Goal: Find specific page/section: Find specific page/section

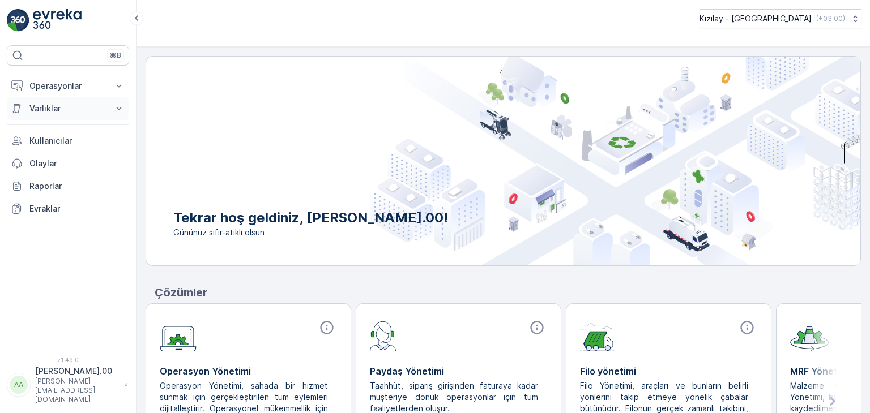
drag, startPoint x: 84, startPoint y: 81, endPoint x: 82, endPoint y: 116, distance: 35.2
click at [84, 81] on p "Operasyonlar" at bounding box center [67, 85] width 77 height 11
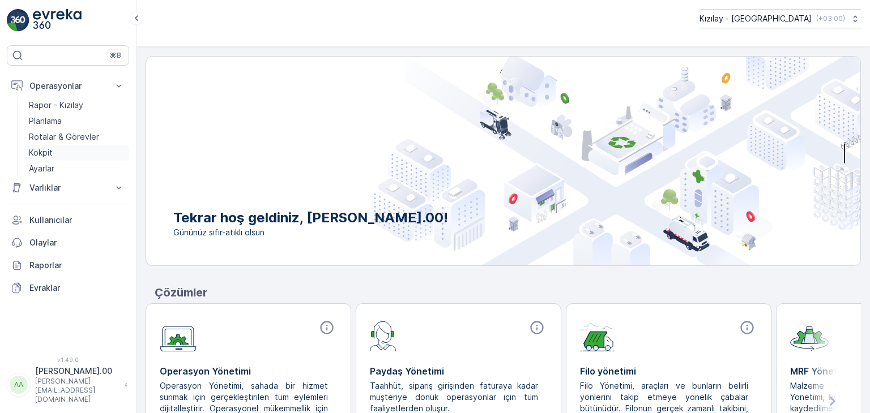
click at [80, 146] on link "Kokpit" at bounding box center [76, 153] width 105 height 16
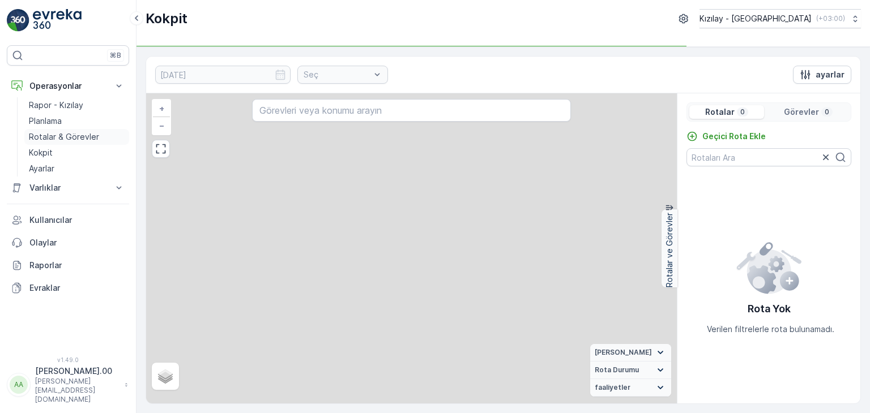
click at [80, 139] on p "Rotalar & Görevler" at bounding box center [64, 136] width 70 height 11
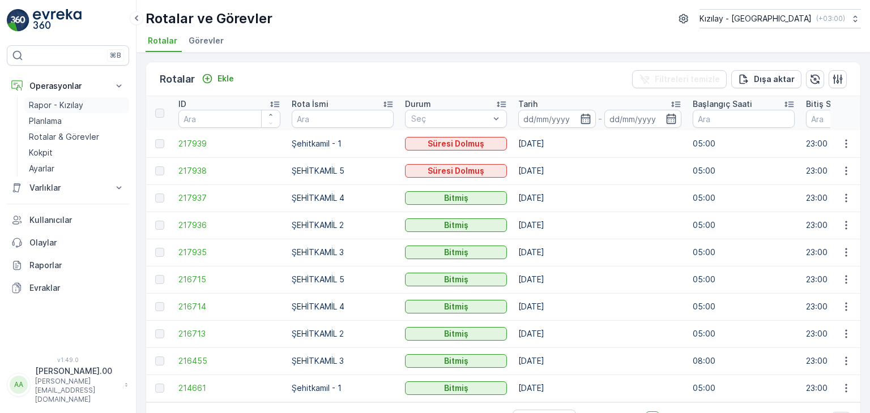
click at [66, 101] on p "Rapor - Kızılay" at bounding box center [56, 105] width 54 height 11
